Goal: Task Accomplishment & Management: Manage account settings

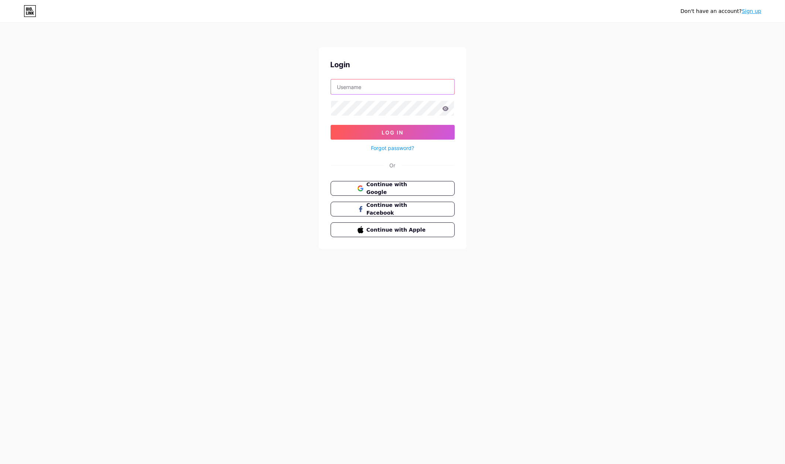
type input "[EMAIL_ADDRESS][DOMAIN_NAME]"
click at [403, 180] on div "Login kediritoto.official8910@gmail.com Log In Forgot password? Or Continue wit…" at bounding box center [393, 148] width 148 height 202
click at [406, 185] on span "Continue with Google" at bounding box center [397, 189] width 62 height 16
type input "kediritoto.official8910@gmail.com"
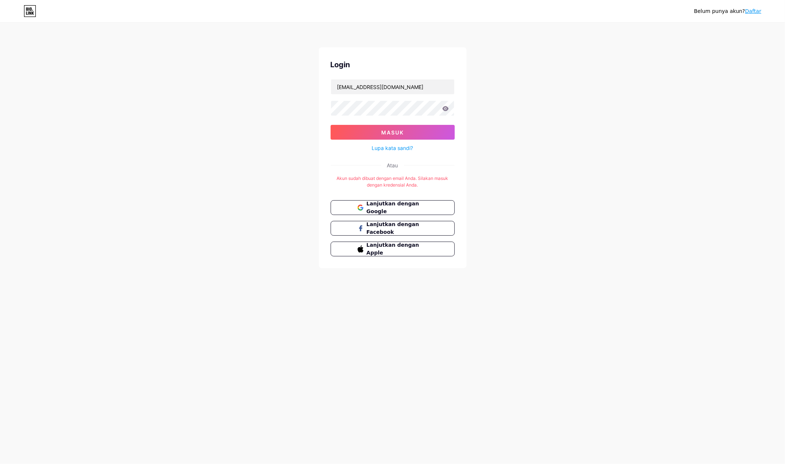
click at [672, 129] on div "Belum punya akun? Daftar Login kediritoto.official8910@gmail.com Masuk Lupa kat…" at bounding box center [392, 146] width 785 height 292
click at [414, 135] on button "Masuk" at bounding box center [393, 132] width 124 height 15
click at [446, 110] on icon at bounding box center [445, 108] width 6 height 5
click at [412, 206] on font "Lanjutkan dengan Google" at bounding box center [392, 208] width 53 height 14
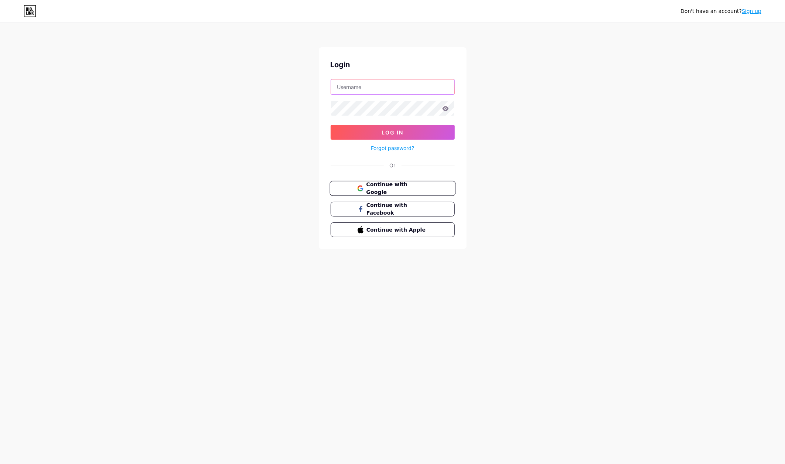
type input "[EMAIL_ADDRESS][DOMAIN_NAME]"
click at [422, 184] on button "Continue with Google" at bounding box center [393, 188] width 126 height 15
